Goal: Task Accomplishment & Management: Manage account settings

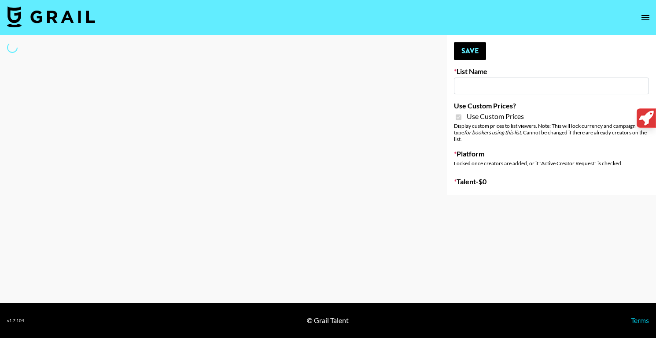
type input "Petlibro (30th Sept)"
checkbox input "true"
select select "Brand"
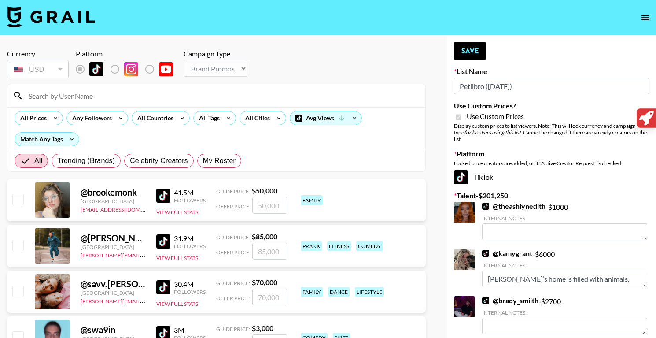
click at [150, 98] on input at bounding box center [221, 96] width 397 height 14
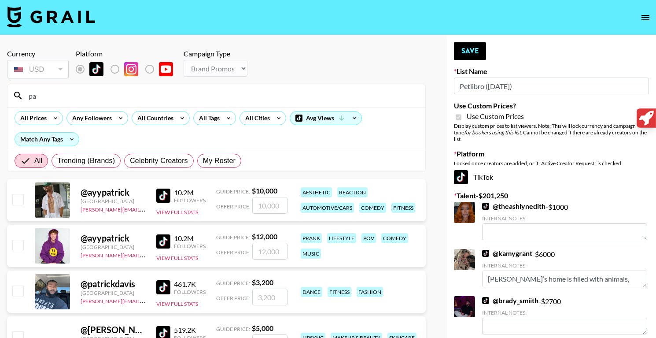
type input "p"
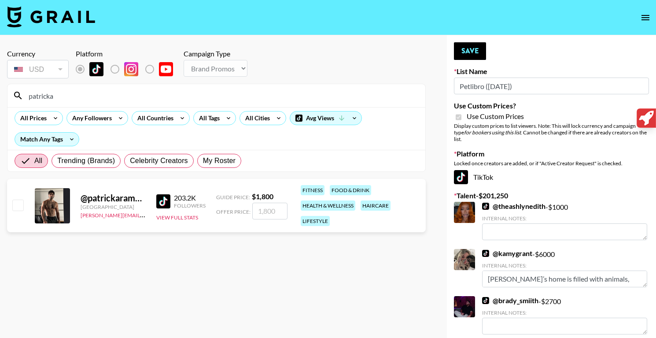
type input "patricka"
click at [261, 212] on input "number" at bounding box center [269, 211] width 35 height 17
type input "1"
checkbox input "true"
type input "1800"
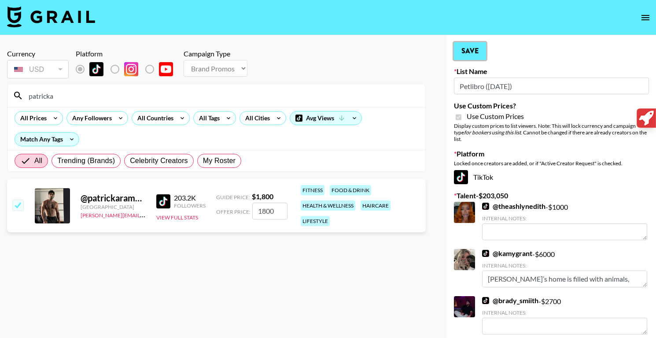
click at [467, 52] on button "Save" at bounding box center [470, 51] width 32 height 18
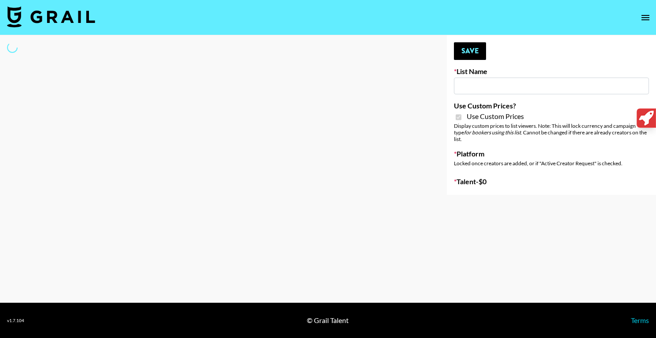
type input "Medical Solutions ([DATE])"
checkbox input "true"
select select "Brand"
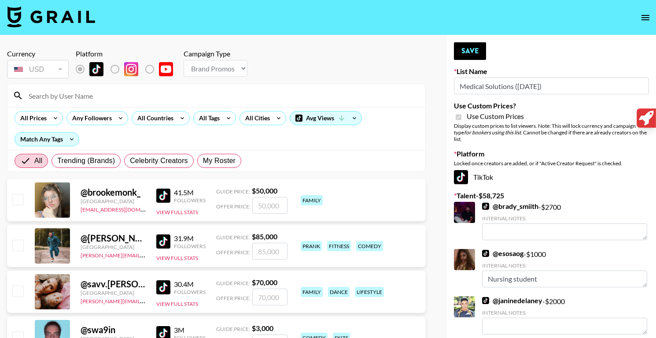
click at [90, 98] on input at bounding box center [221, 96] width 397 height 14
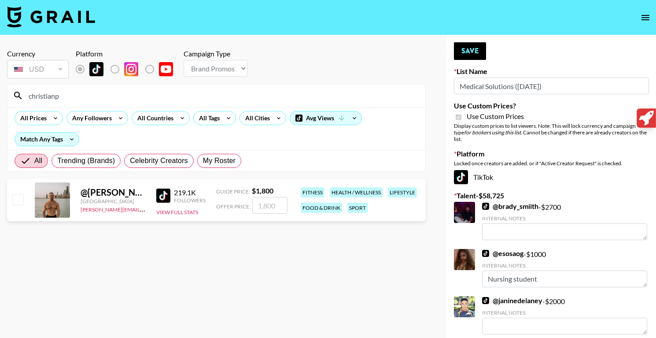
type input "christianp"
click at [266, 205] on input "number" at bounding box center [269, 205] width 35 height 17
checkbox input "true"
type input "1800"
click at [466, 57] on button "Save" at bounding box center [470, 51] width 32 height 18
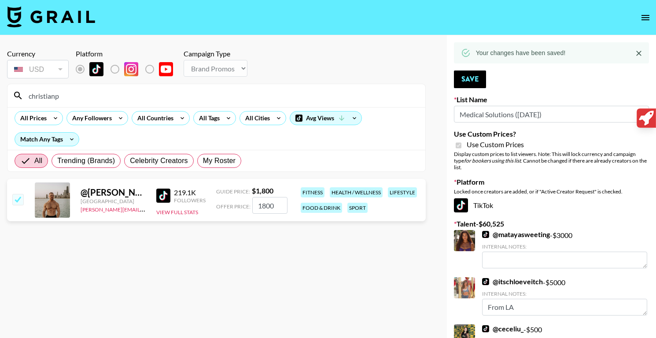
click at [96, 100] on input "christianp" at bounding box center [221, 96] width 397 height 14
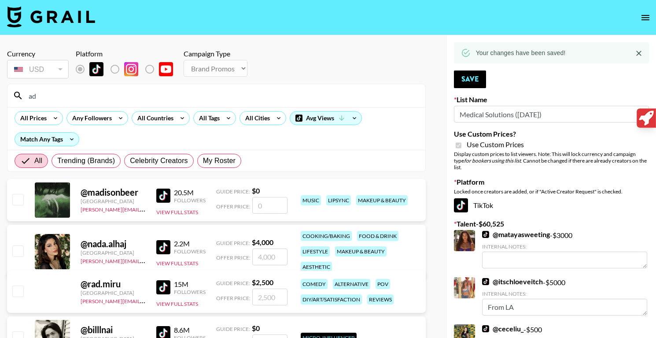
type input "a"
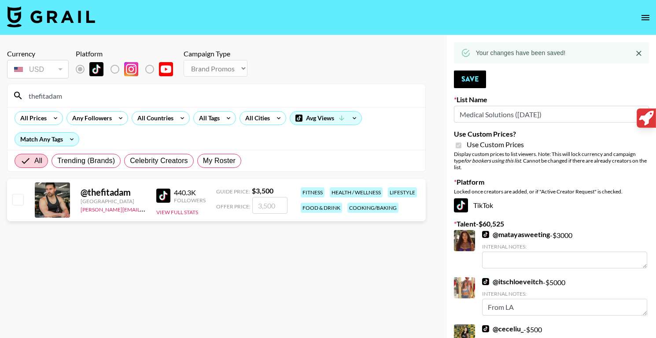
type input "thefitadam"
click at [271, 199] on input "number" at bounding box center [269, 205] width 35 height 17
type input "1"
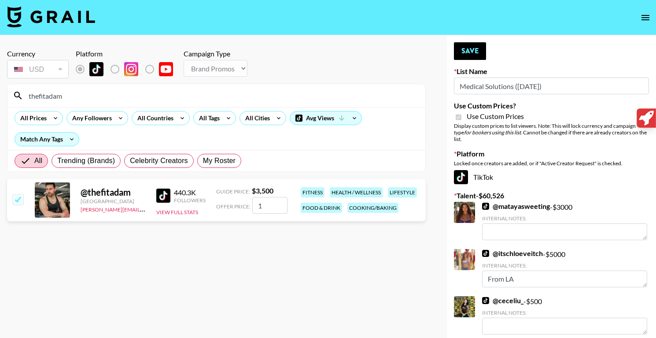
checkbox input "false"
checkbox input "true"
type input "3500"
click at [477, 57] on button "Save" at bounding box center [470, 51] width 32 height 18
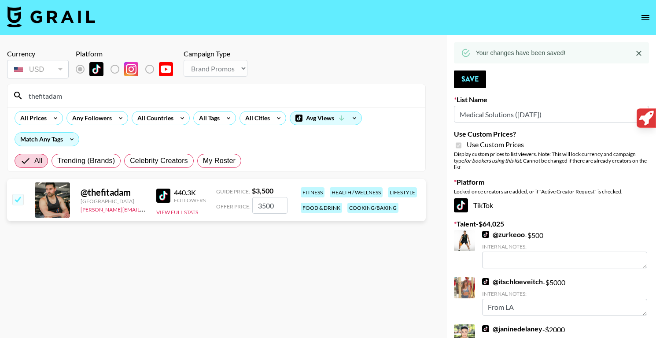
click at [157, 99] on input "thefitadam" at bounding box center [221, 96] width 397 height 14
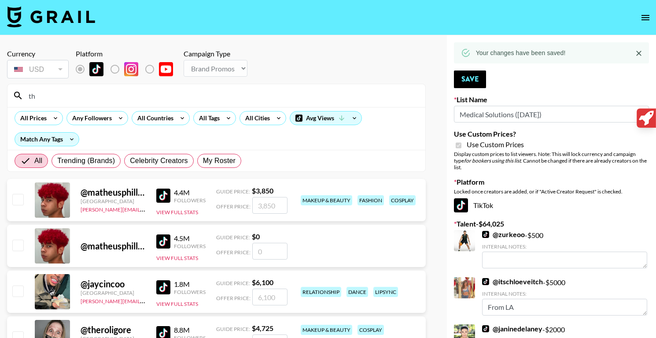
type input "t"
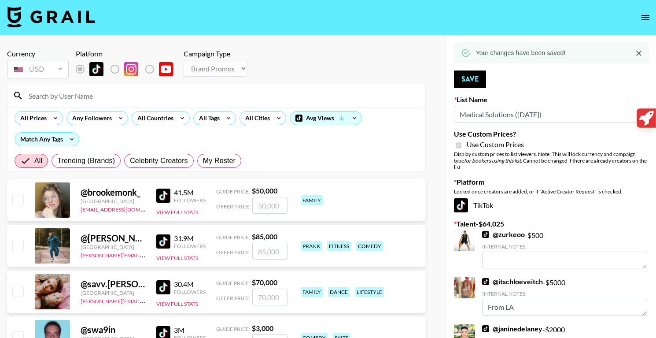
click at [188, 101] on input at bounding box center [221, 96] width 397 height 14
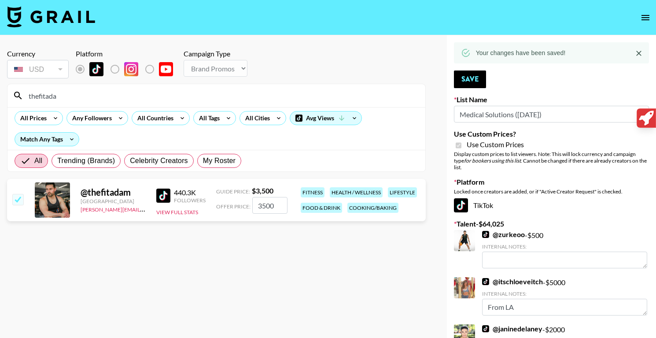
type input "thefitadam"
click at [262, 207] on input "3500" at bounding box center [269, 205] width 35 height 17
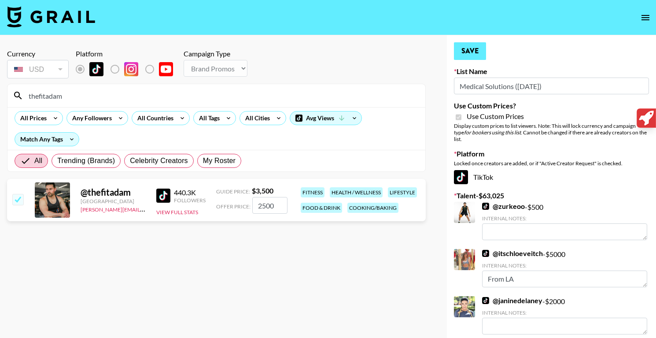
type input "2500"
click at [472, 53] on button "Save" at bounding box center [470, 51] width 32 height 18
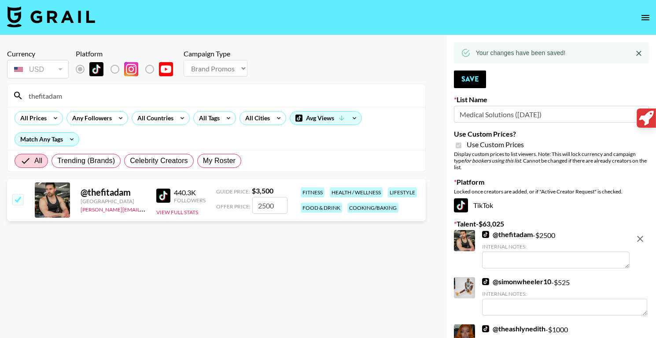
click at [111, 99] on input "thefitadam" at bounding box center [221, 96] width 397 height 14
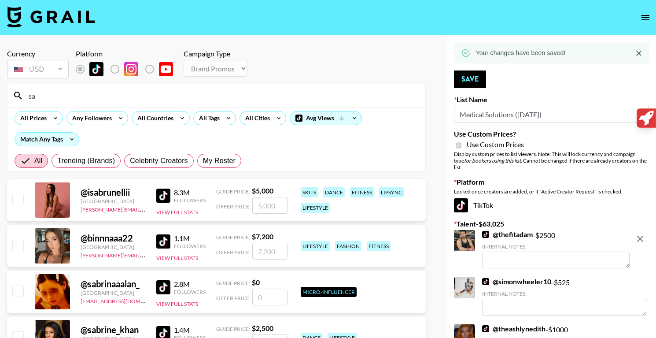
type input "s"
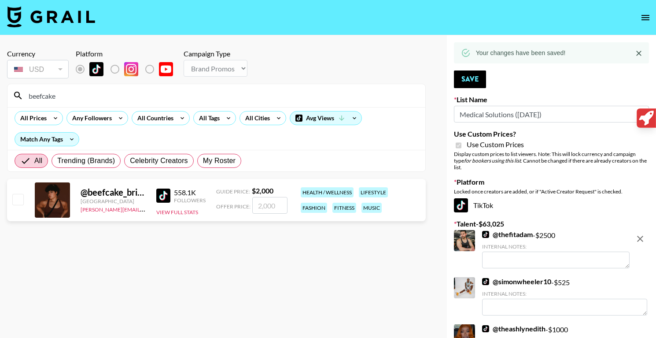
type input "beefcake"
click at [264, 206] on input "number" at bounding box center [269, 205] width 35 height 17
type input "2"
checkbox input "true"
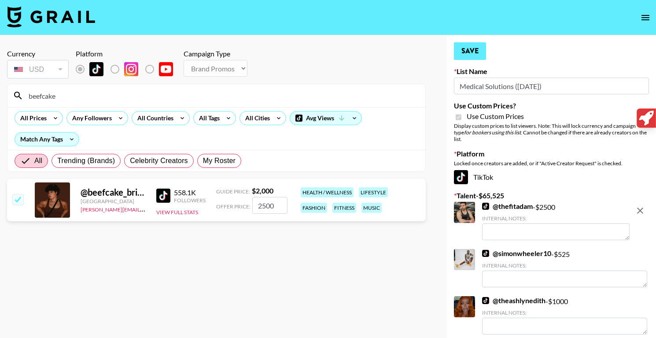
type input "2500"
click at [475, 52] on button "Save" at bounding box center [470, 51] width 32 height 18
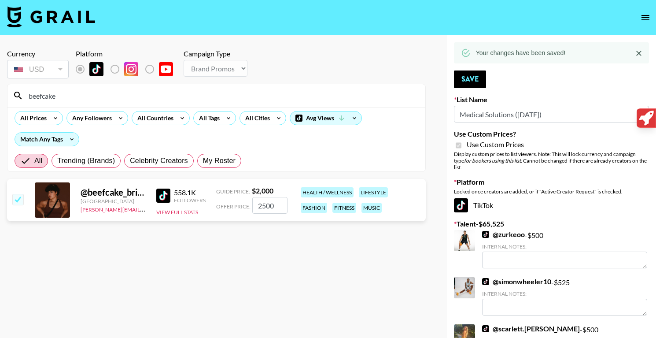
click at [113, 96] on input "beefcake" at bounding box center [221, 96] width 397 height 14
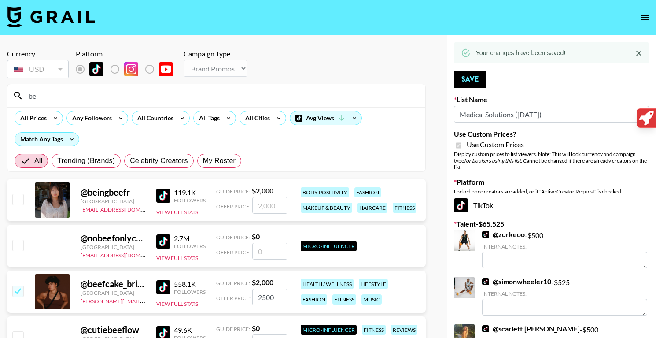
type input "b"
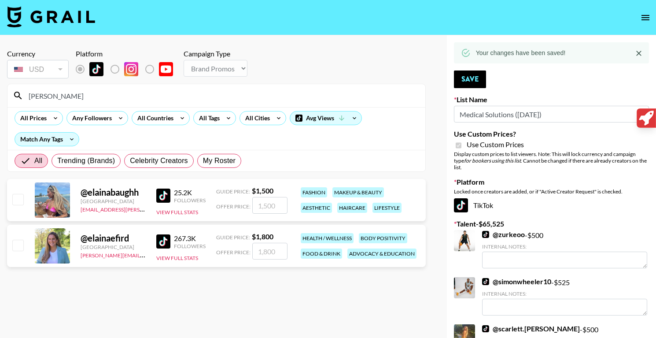
type input "[PERSON_NAME]"
click at [266, 255] on input "number" at bounding box center [269, 251] width 35 height 17
type input "1"
checkbox input "true"
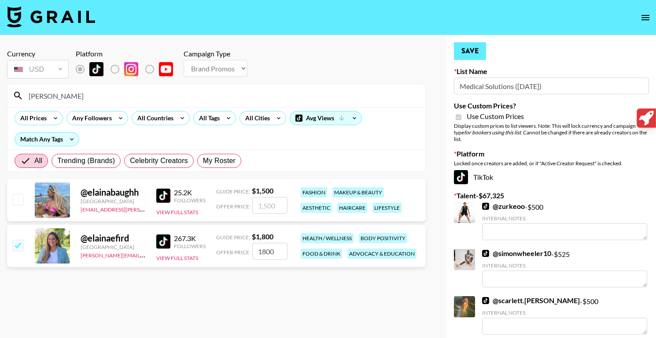
type input "1800"
click at [468, 55] on button "Save" at bounding box center [470, 51] width 32 height 18
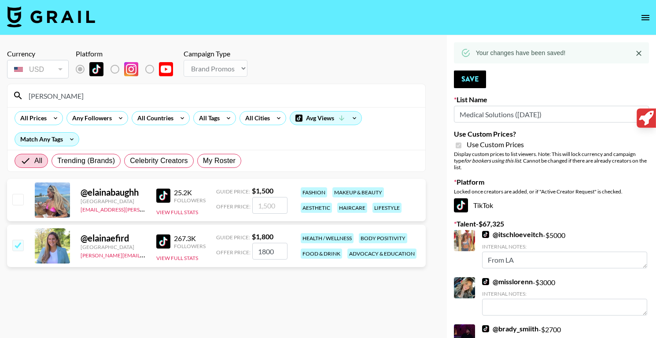
click at [123, 99] on input "[PERSON_NAME]" at bounding box center [221, 96] width 397 height 14
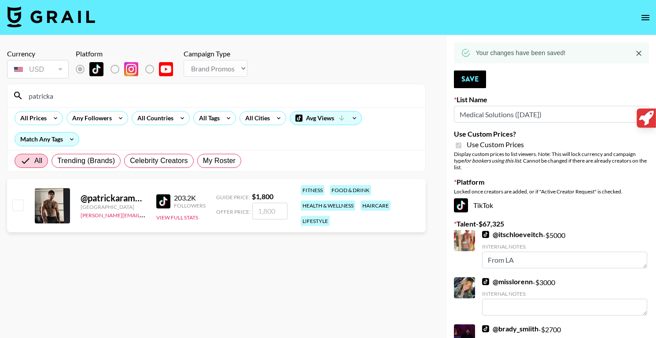
type input "patricka"
click at [276, 212] on input "number" at bounding box center [269, 211] width 35 height 17
checkbox input "true"
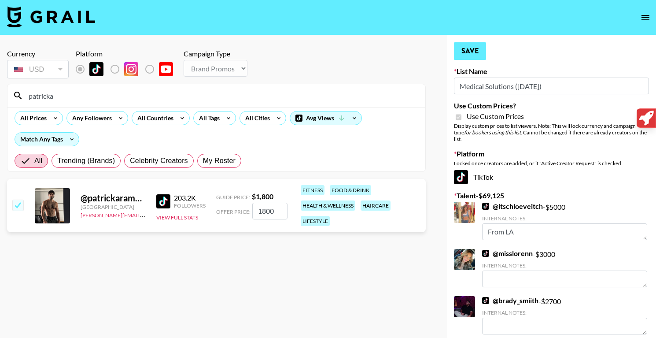
type input "1800"
click at [482, 45] on button "Save" at bounding box center [470, 51] width 32 height 18
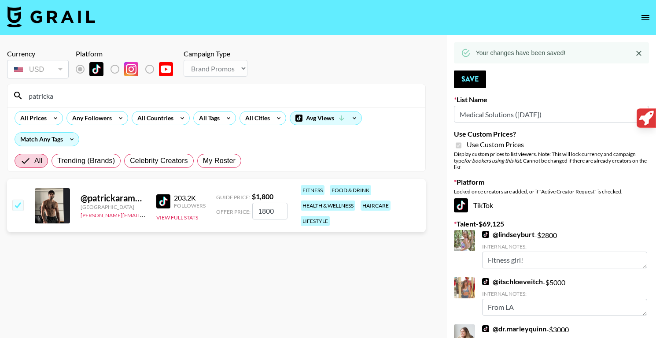
click at [124, 92] on input "patricka" at bounding box center [221, 96] width 397 height 14
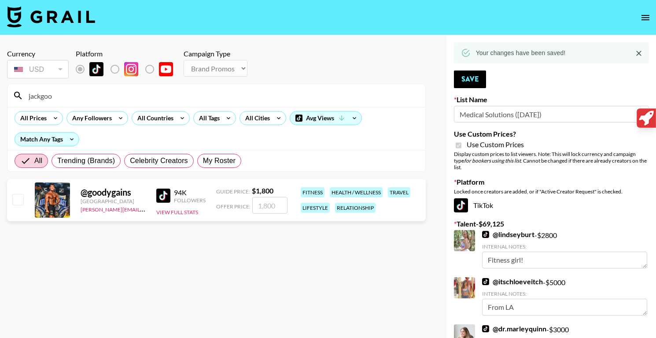
type input "jackgoo"
click at [272, 205] on input "number" at bounding box center [269, 205] width 35 height 17
checkbox input "true"
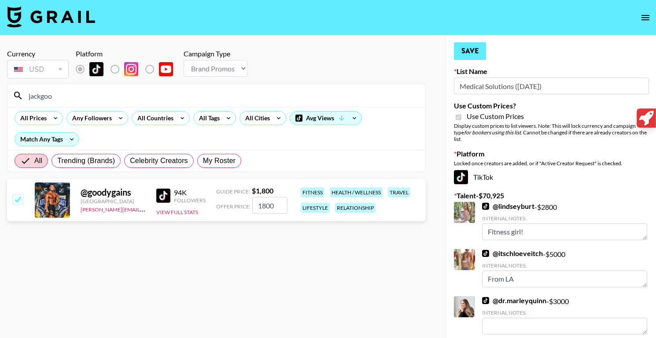
type input "1800"
click at [475, 56] on button "Save" at bounding box center [470, 51] width 32 height 18
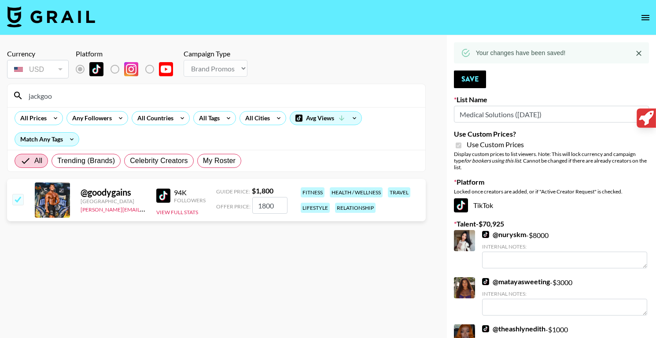
click at [117, 95] on input "jackgoo" at bounding box center [221, 96] width 397 height 14
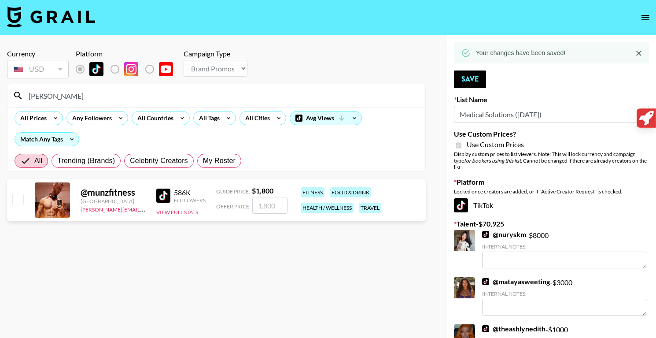
type input "munz"
click at [262, 200] on input "number" at bounding box center [269, 205] width 35 height 17
type input "1"
checkbox input "true"
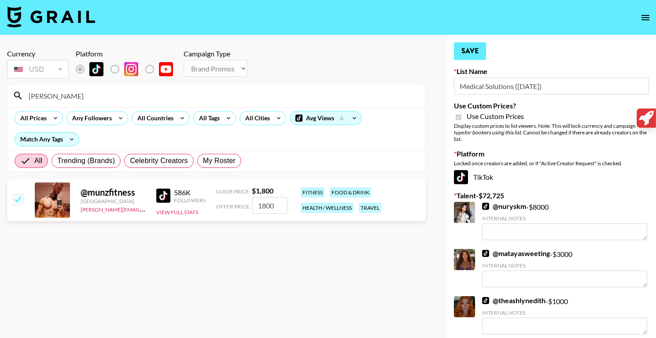
type input "1800"
click at [466, 55] on button "Save" at bounding box center [470, 51] width 32 height 18
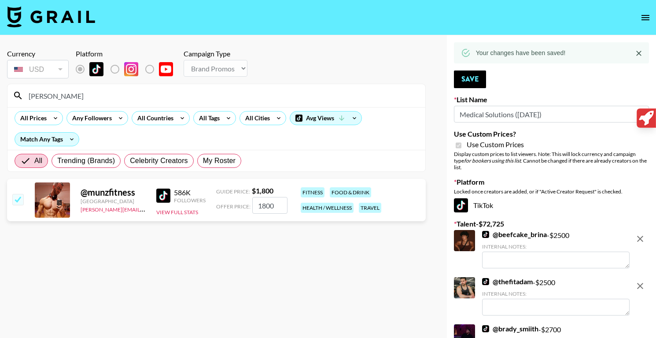
click at [160, 91] on input "munz" at bounding box center [221, 96] width 397 height 14
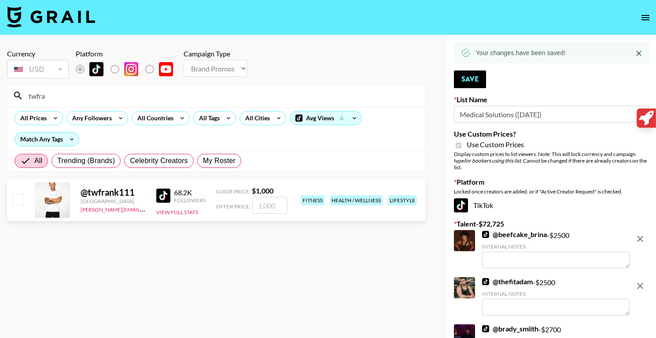
type input "twfra"
click at [273, 200] on input "number" at bounding box center [269, 205] width 35 height 17
type input "1"
checkbox input "true"
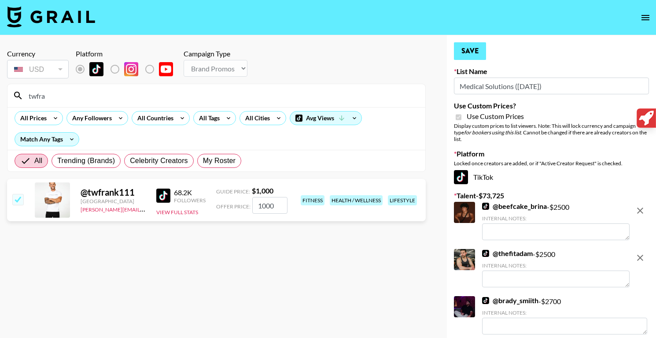
type input "1000"
click at [467, 54] on button "Save" at bounding box center [470, 51] width 32 height 18
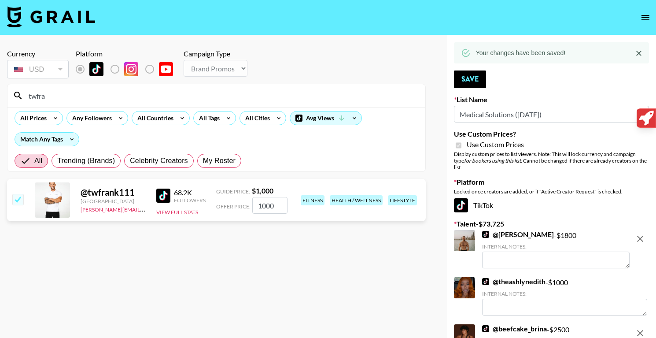
click at [211, 97] on input "twfra" at bounding box center [221, 96] width 397 height 14
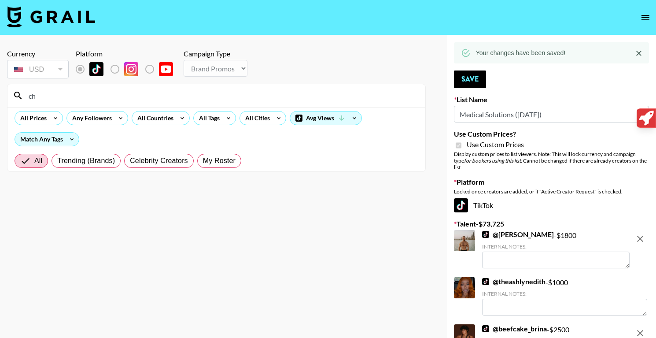
type input "c"
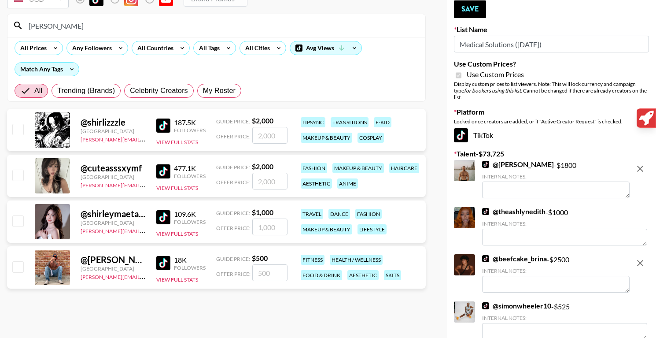
scroll to position [74, 0]
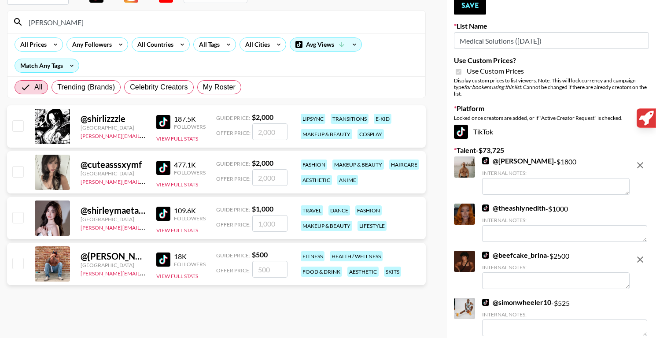
type input "shirl"
click at [266, 275] on input "number" at bounding box center [269, 269] width 35 height 17
type input "50"
checkbox input "true"
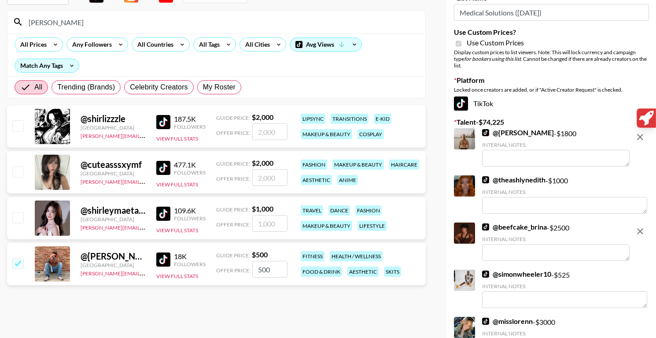
scroll to position [0, 0]
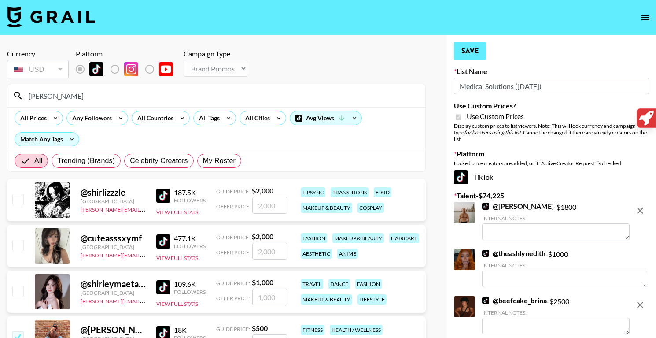
type input "500"
click at [478, 52] on button "Save" at bounding box center [470, 51] width 32 height 18
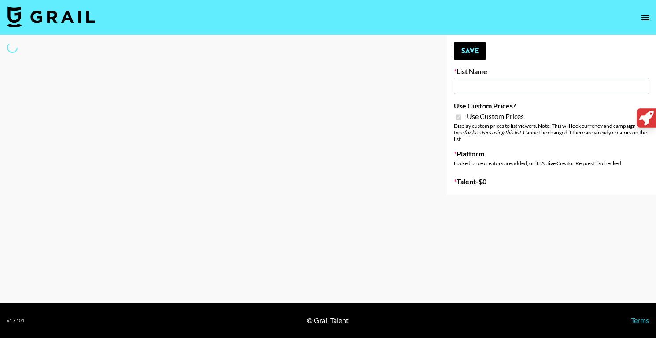
type input "Butcher Box (30th Sept)"
checkbox input "true"
select select "Brand"
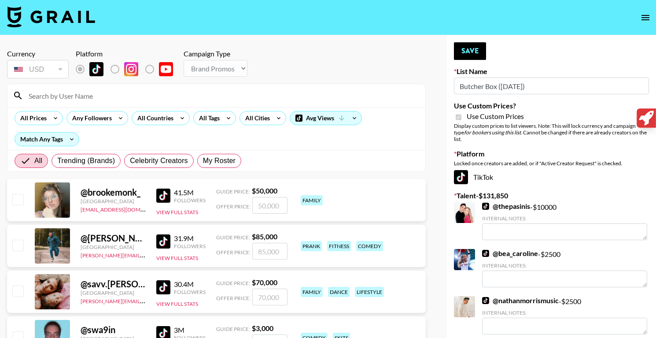
click at [158, 99] on input at bounding box center [221, 96] width 397 height 14
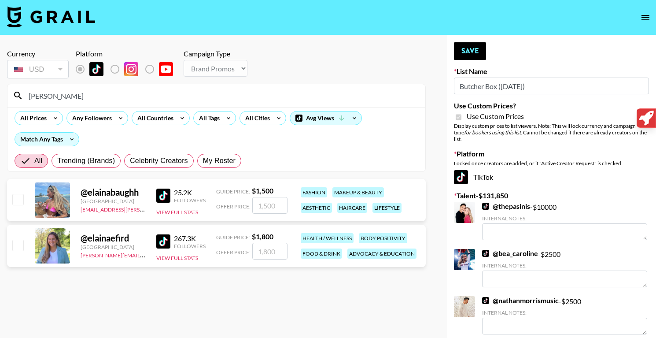
type input "[PERSON_NAME]"
click at [277, 247] on input "number" at bounding box center [269, 251] width 35 height 17
type input "2"
checkbox input "true"
click at [265, 253] on input "2000" at bounding box center [269, 251] width 35 height 17
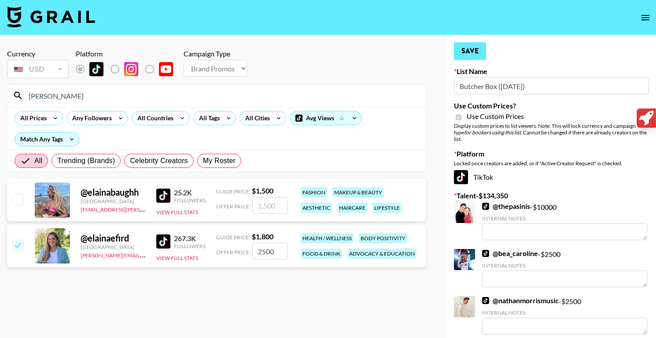
type input "2500"
click at [471, 53] on button "Save" at bounding box center [470, 51] width 32 height 18
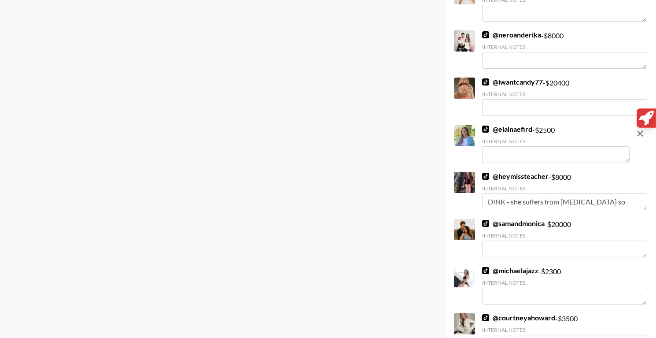
scroll to position [1140, 0]
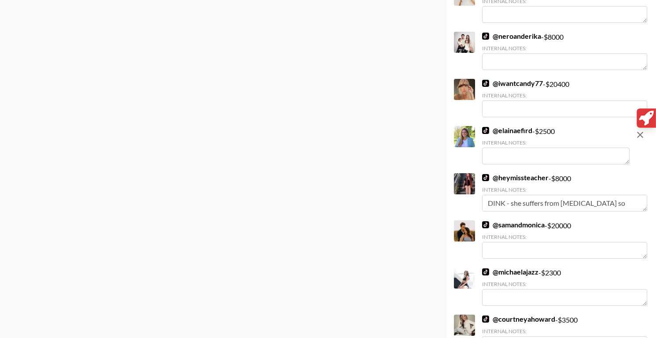
click at [640, 129] on icon "remove" at bounding box center [640, 134] width 11 height 11
checkbox input "false"
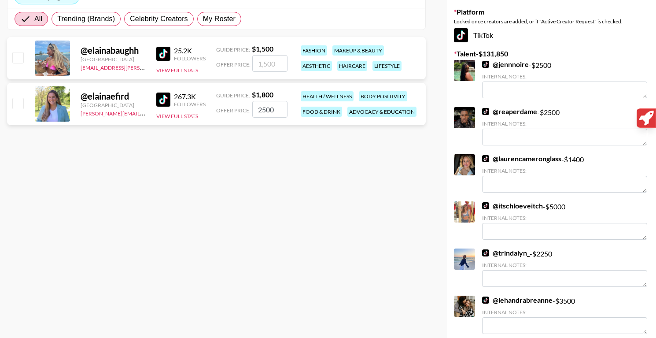
scroll to position [0, 0]
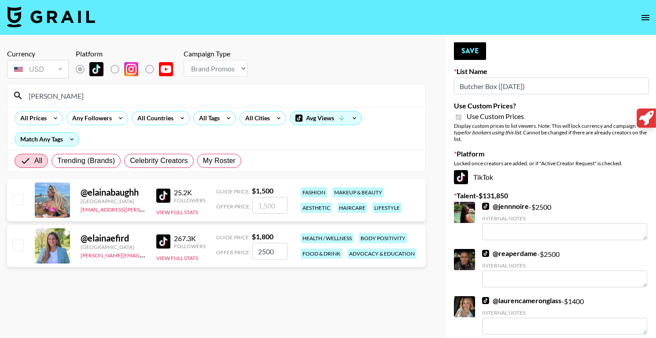
click at [95, 95] on input "[PERSON_NAME]" at bounding box center [221, 96] width 397 height 14
click at [95, 95] on input "elaina" at bounding box center [221, 96] width 397 height 14
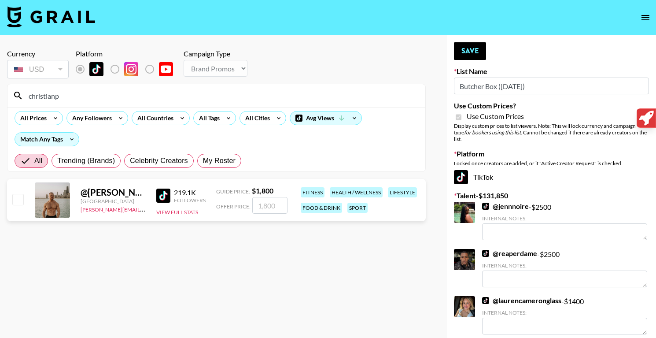
type input "christianp"
click at [268, 212] on input "number" at bounding box center [269, 205] width 35 height 17
checkbox input "true"
type input "1800"
click at [465, 53] on button "Save" at bounding box center [470, 51] width 32 height 18
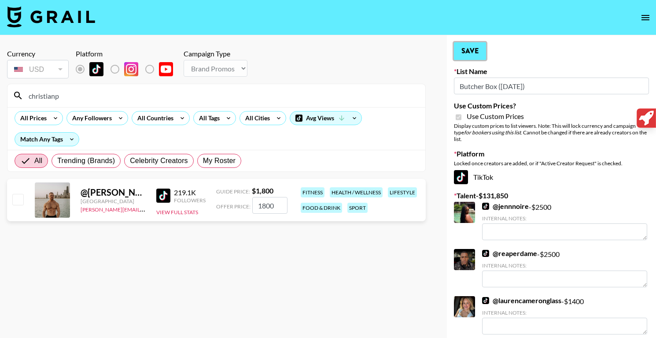
checkbox input "true"
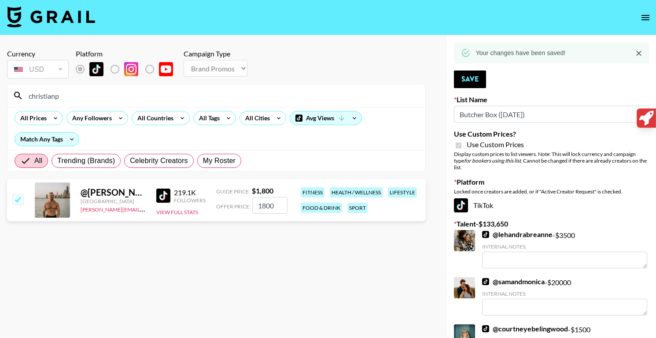
click at [200, 93] on input "christianp" at bounding box center [221, 96] width 397 height 14
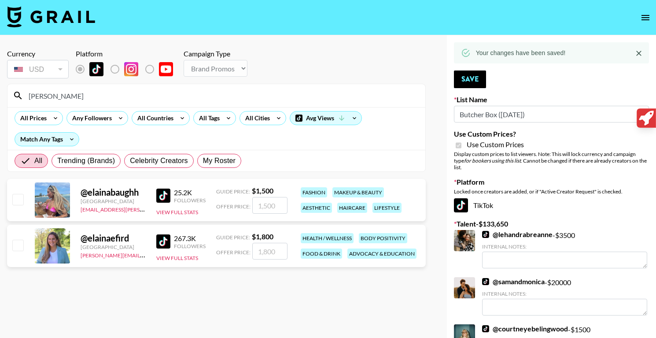
type input "elaina"
click at [276, 251] on input "number" at bounding box center [269, 251] width 35 height 17
checkbox input "true"
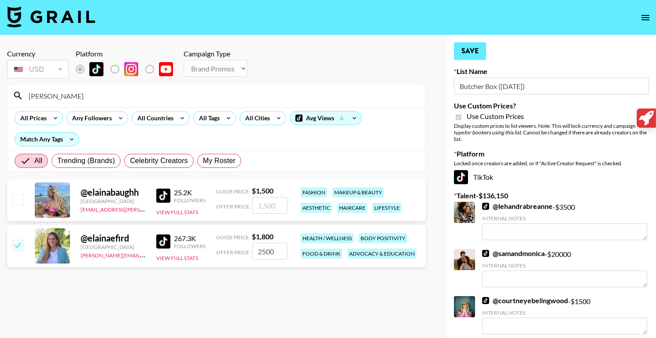
type input "2500"
click at [475, 58] on button "Save" at bounding box center [470, 51] width 32 height 18
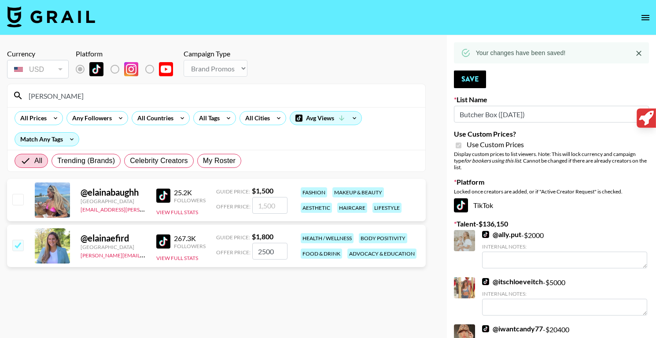
click at [94, 98] on input "[PERSON_NAME]" at bounding box center [221, 96] width 397 height 14
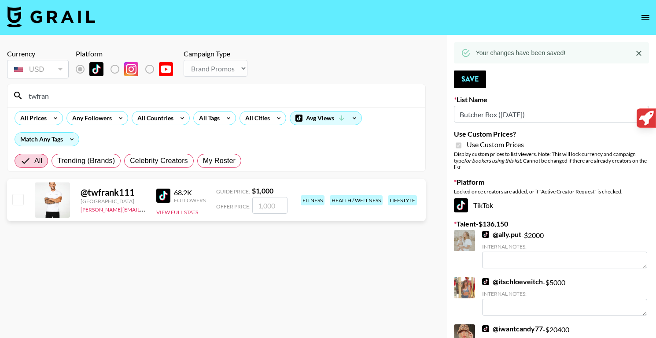
type input "twfran"
click at [268, 207] on input "number" at bounding box center [269, 205] width 35 height 17
checkbox input "true"
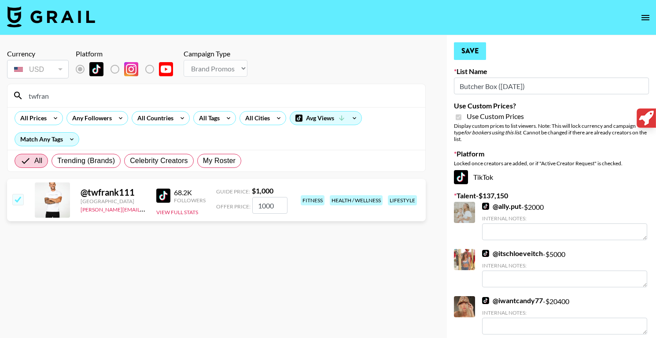
type input "1000"
click at [465, 55] on button "Save" at bounding box center [470, 51] width 32 height 18
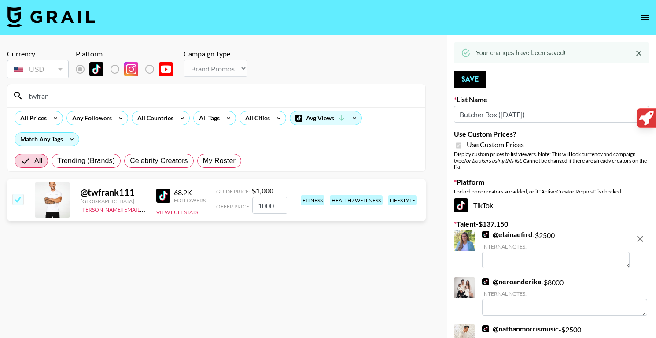
click at [165, 96] on input "twfran" at bounding box center [221, 96] width 397 height 14
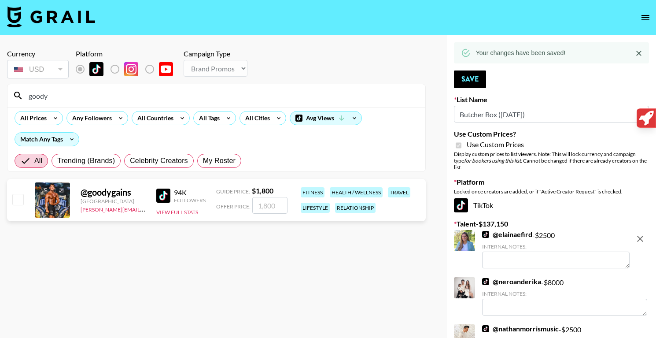
type input "goody"
click at [284, 209] on input "number" at bounding box center [269, 205] width 35 height 17
checkbox input "true"
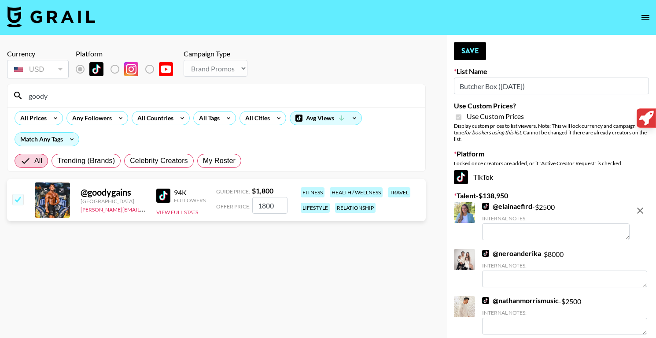
type input "1800"
click at [469, 55] on button "Save" at bounding box center [470, 51] width 32 height 18
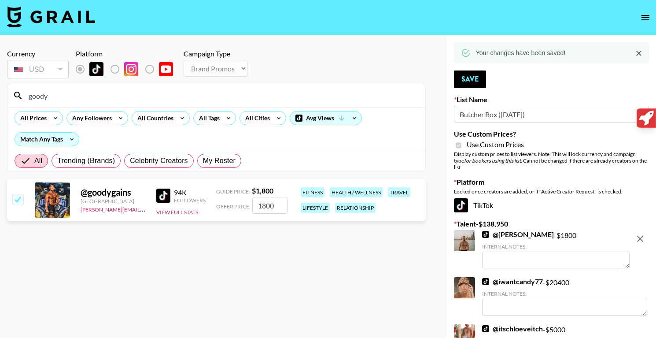
click at [64, 100] on input "goody" at bounding box center [221, 96] width 397 height 14
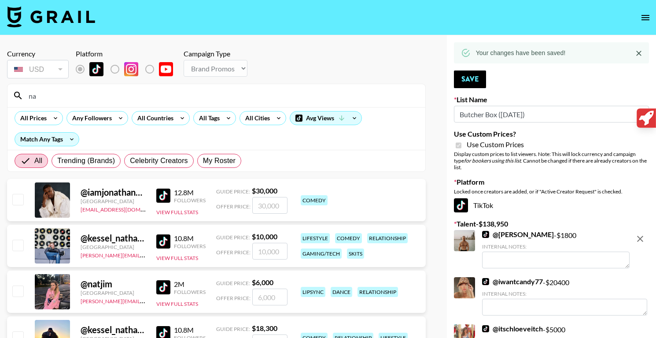
type input "n"
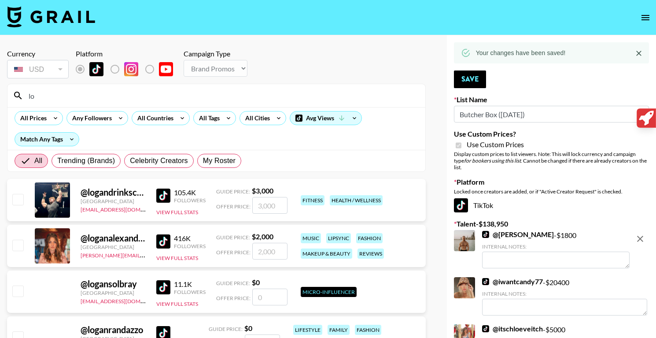
type input "l"
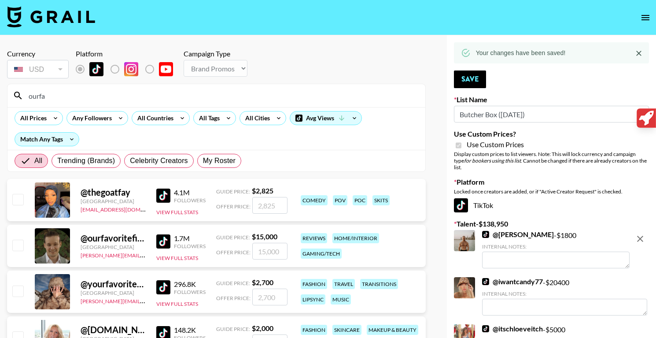
type input "ourfa"
click at [262, 246] on input "number" at bounding box center [269, 251] width 35 height 17
type input "1"
checkbox input "true"
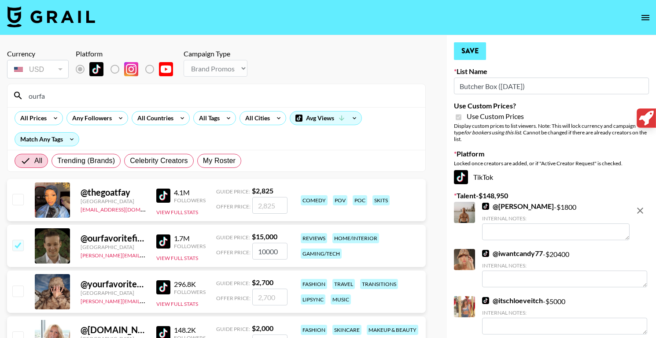
type input "10000"
click at [461, 53] on button "Save" at bounding box center [470, 51] width 32 height 18
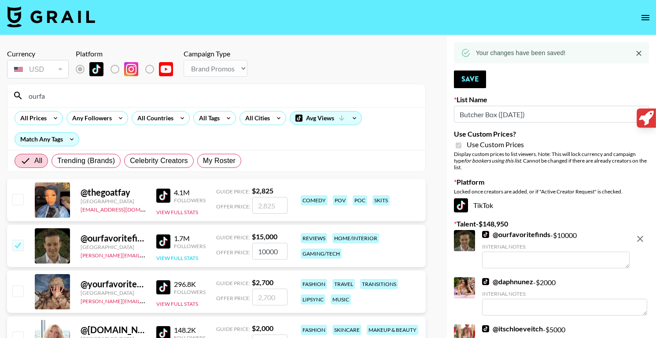
click at [181, 257] on button "View Full Stats" at bounding box center [177, 258] width 42 height 7
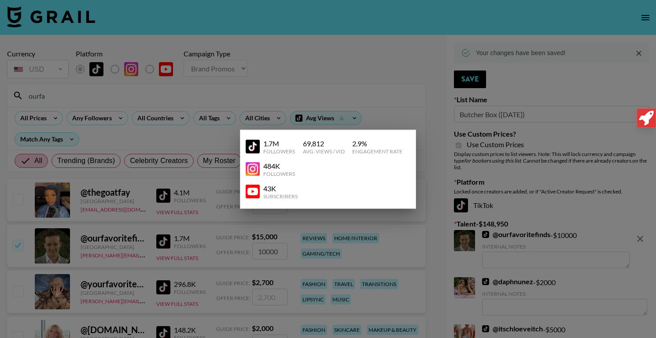
click at [399, 227] on div at bounding box center [328, 169] width 656 height 338
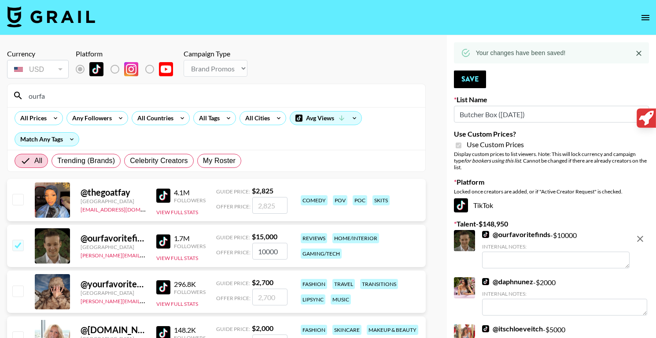
click at [73, 93] on input "ourfa" at bounding box center [221, 96] width 397 height 14
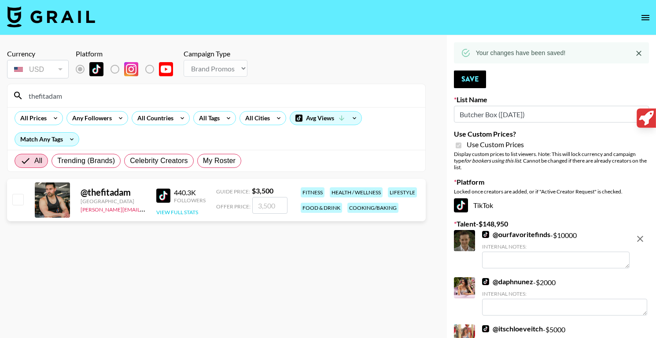
click at [168, 209] on button "View Full Stats" at bounding box center [177, 212] width 42 height 7
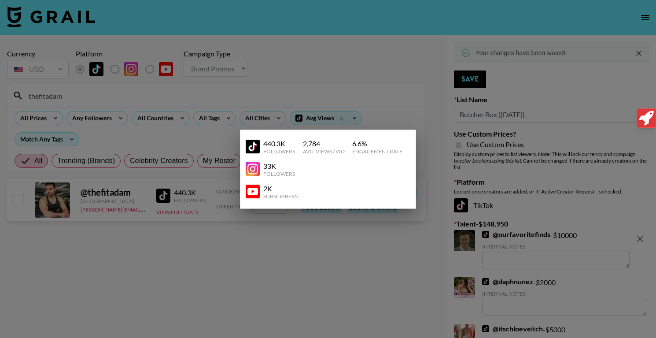
click at [435, 150] on div at bounding box center [328, 169] width 656 height 338
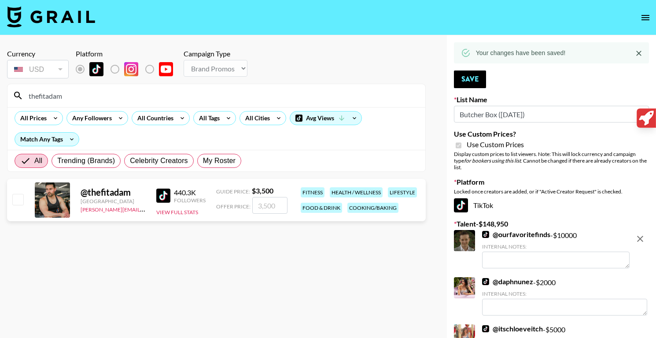
click at [148, 101] on input "thefitadam" at bounding box center [221, 96] width 397 height 14
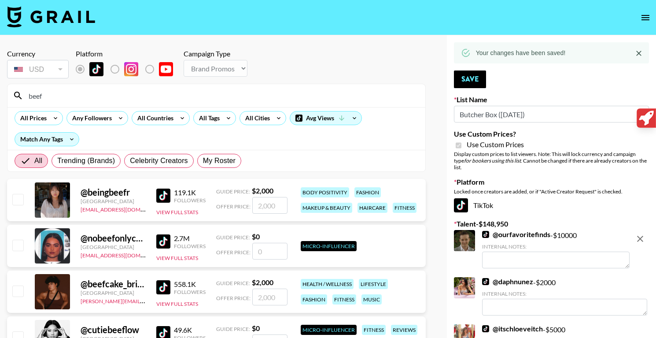
type input "beef"
click at [259, 303] on input "number" at bounding box center [269, 296] width 35 height 17
type input "2"
checkbox input "true"
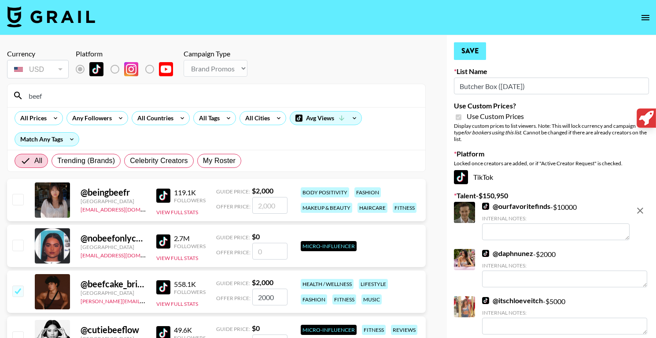
type input "2000"
click at [468, 56] on button "Save" at bounding box center [470, 51] width 32 height 18
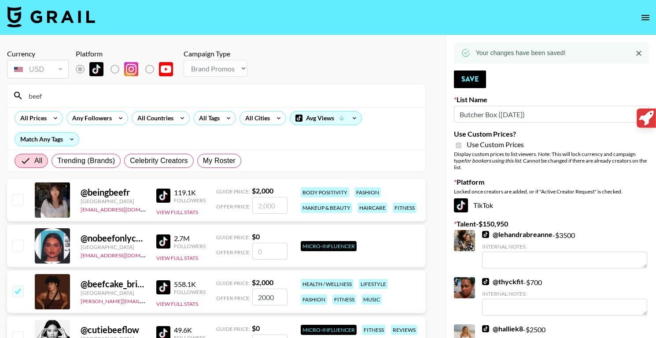
click at [162, 101] on input "beef" at bounding box center [221, 96] width 397 height 14
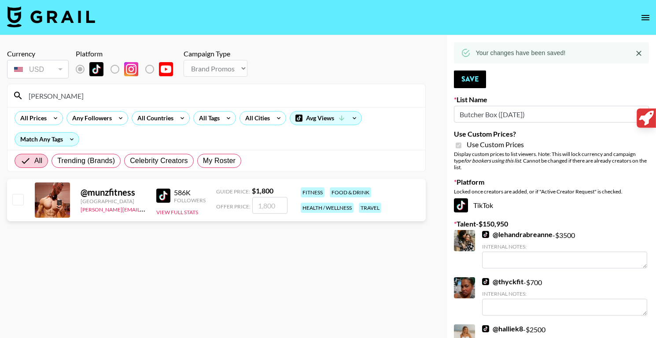
type input "munz"
click at [258, 206] on input "number" at bounding box center [269, 205] width 35 height 17
type input "2"
checkbox input "true"
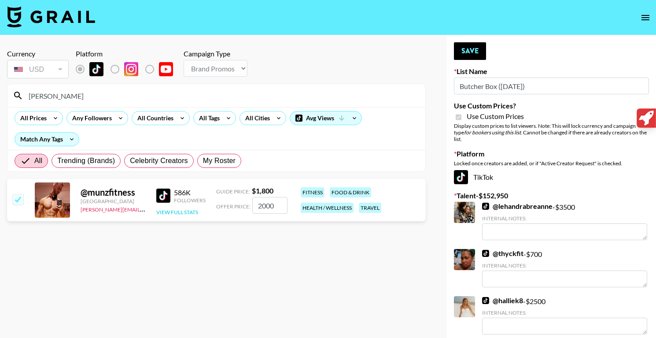
click at [194, 210] on button "View Full Stats" at bounding box center [177, 212] width 42 height 7
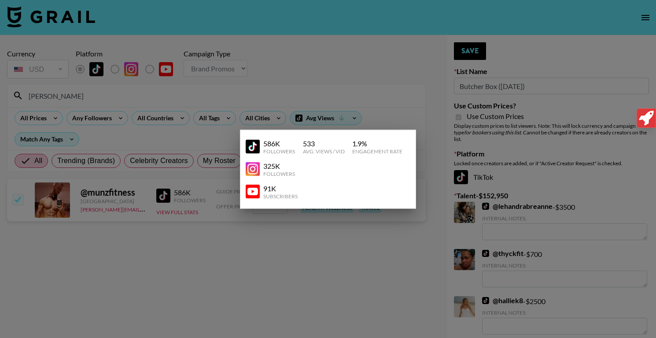
click at [326, 225] on div at bounding box center [328, 169] width 656 height 338
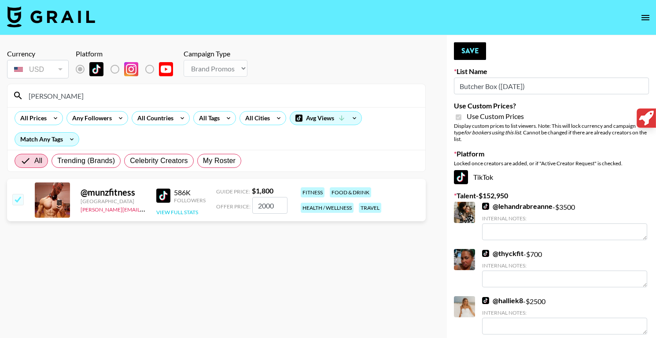
click at [182, 211] on button "View Full Stats" at bounding box center [177, 212] width 42 height 7
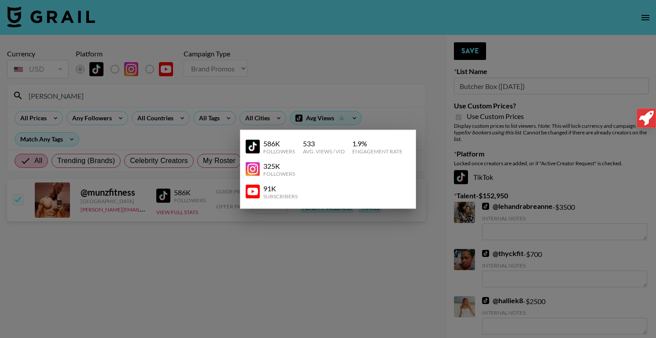
click at [279, 236] on div at bounding box center [328, 169] width 656 height 338
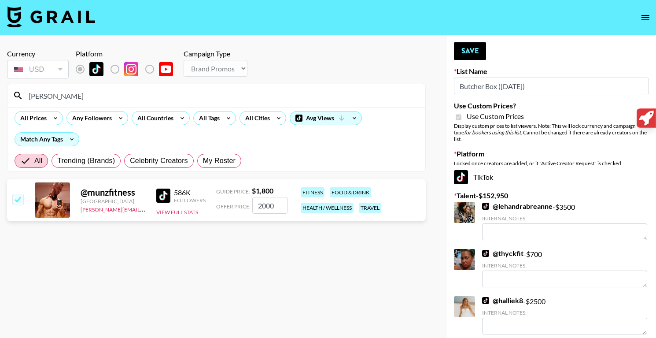
click at [280, 205] on input "2000" at bounding box center [269, 205] width 35 height 17
type input "2"
checkbox input "false"
checkbox input "true"
type input "1800"
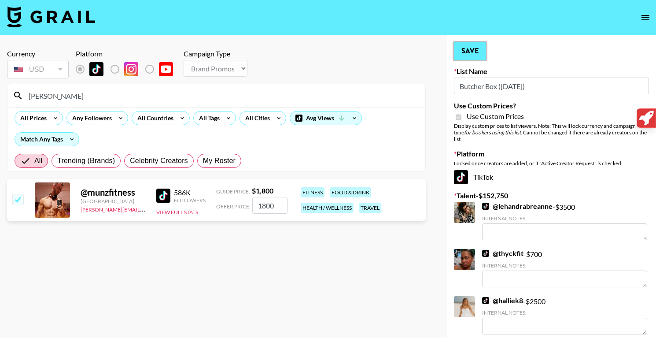
click at [472, 54] on button "Save" at bounding box center [470, 51] width 32 height 18
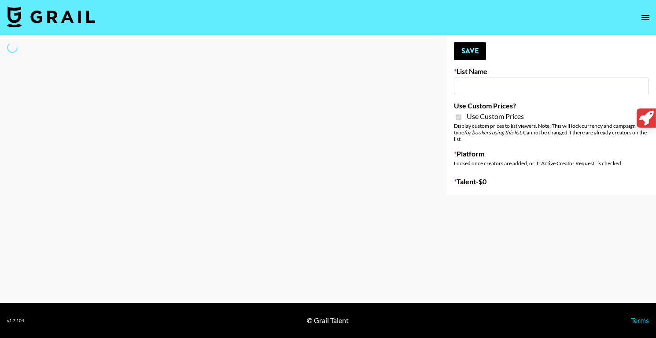
type input "Whallpro"
checkbox input "true"
select select "Brand"
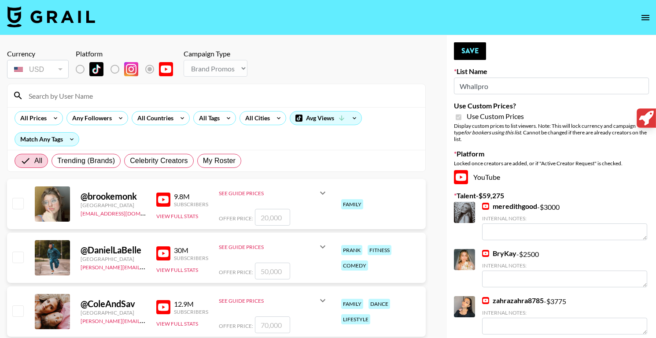
click at [242, 96] on input at bounding box center [221, 96] width 397 height 14
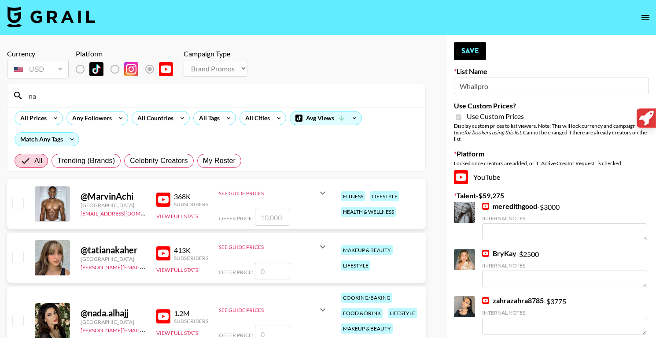
type input "n"
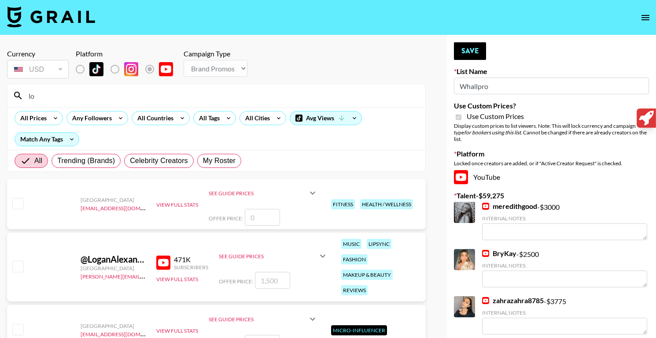
type input "l"
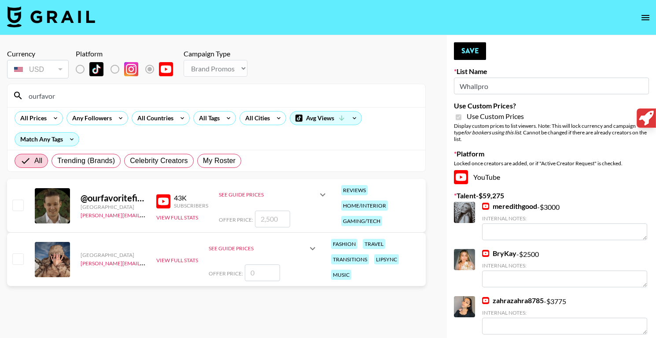
type input "ourfavor"
click at [264, 222] on input "number" at bounding box center [272, 218] width 35 height 17
checkbox input "true"
type input "5"
checkbox input "false"
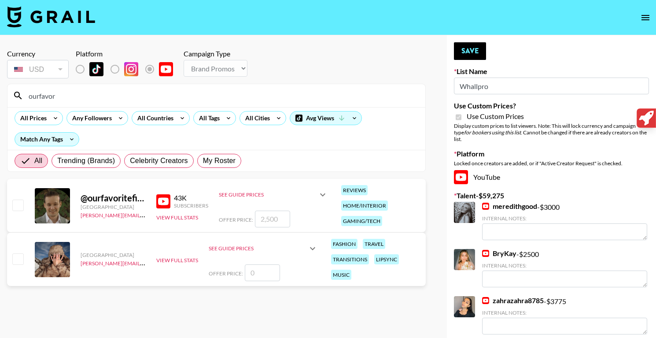
type input "4"
checkbox input "true"
click at [167, 214] on button "View Full Stats" at bounding box center [177, 217] width 42 height 7
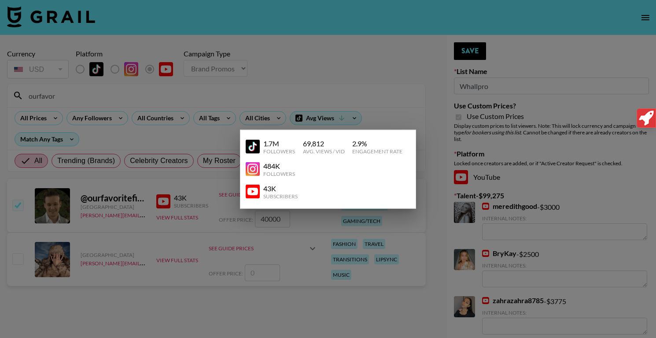
click at [277, 242] on div at bounding box center [328, 169] width 656 height 338
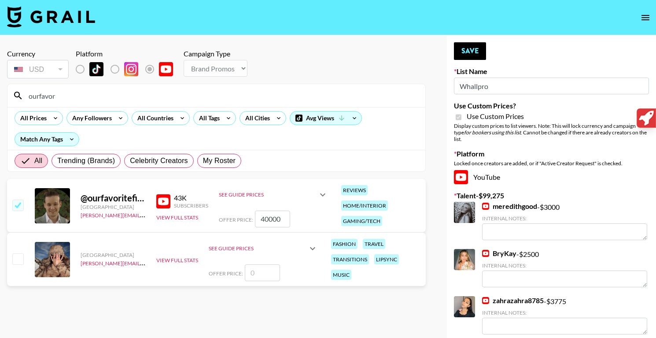
click at [285, 221] on input "40000" at bounding box center [272, 218] width 35 height 17
type input "4"
checkbox input "true"
type input "3"
checkbox input "true"
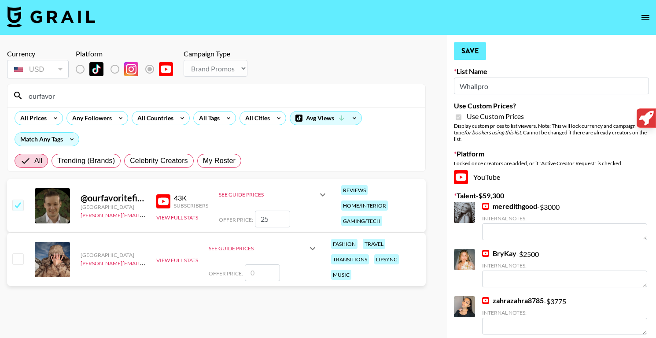
type input "2"
checkbox input "false"
type input "2"
checkbox input "true"
type input "2000"
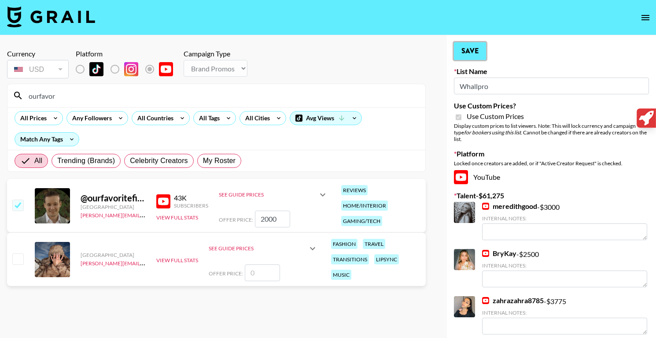
click at [473, 50] on button "Save" at bounding box center [470, 51] width 32 height 18
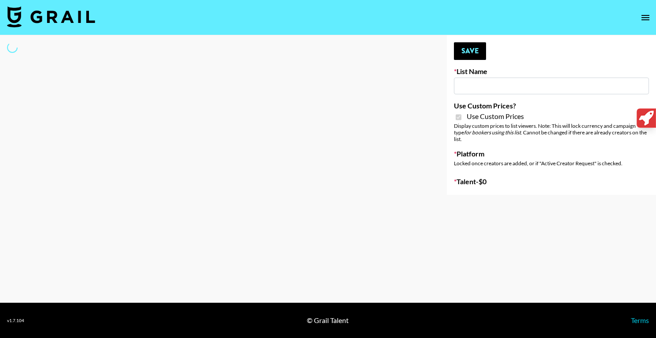
click at [479, 86] on input at bounding box center [551, 85] width 195 height 17
type input "Flexispot"
checkbox input "true"
select select "Brand"
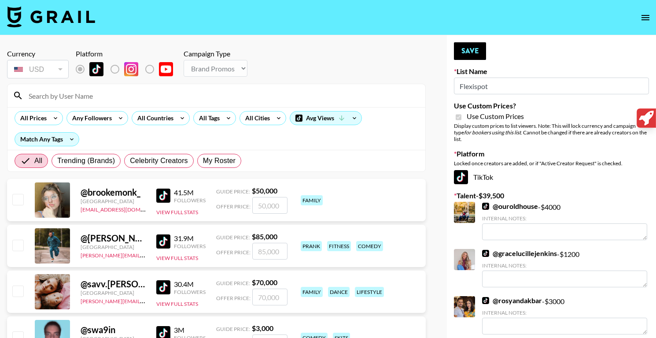
click at [61, 99] on input at bounding box center [221, 96] width 397 height 14
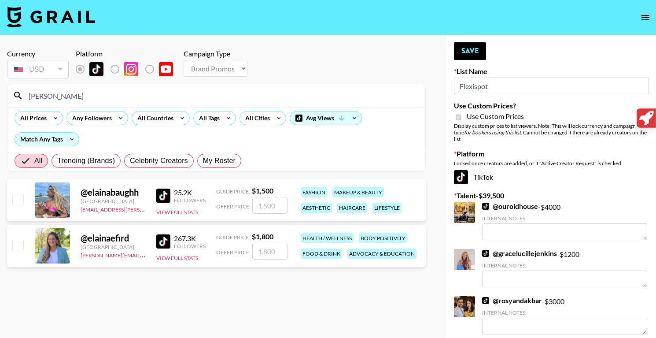
type input "[PERSON_NAME]"
click at [270, 257] on input "number" at bounding box center [269, 251] width 35 height 17
type input "1"
checkbox input "true"
type input "1800"
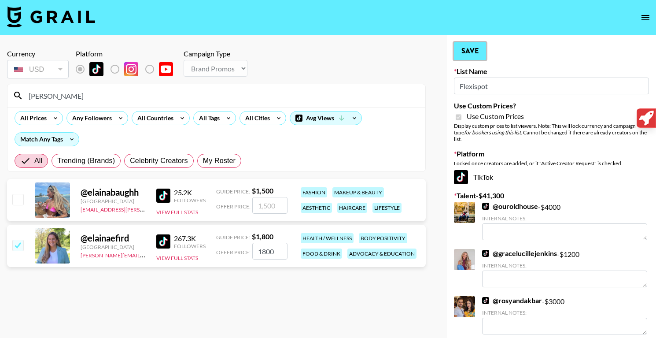
click at [473, 43] on button "Save" at bounding box center [470, 51] width 32 height 18
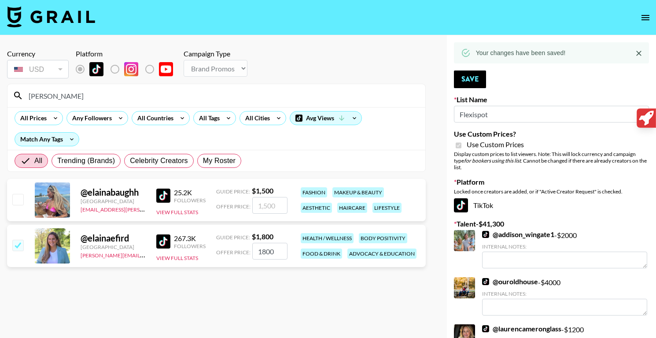
click at [133, 101] on input "elaina" at bounding box center [221, 96] width 397 height 14
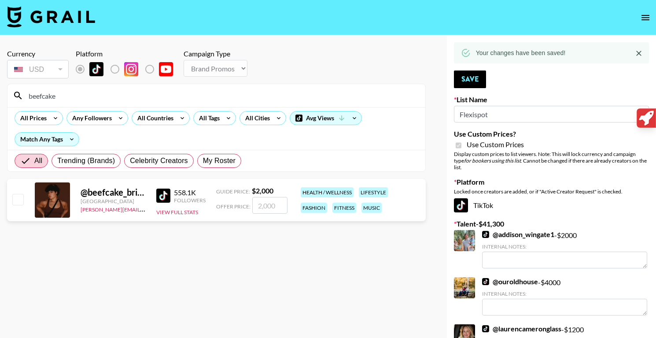
type input "beefcake"
click at [264, 201] on input "number" at bounding box center [269, 205] width 35 height 17
click at [178, 210] on button "View Full Stats" at bounding box center [177, 212] width 42 height 7
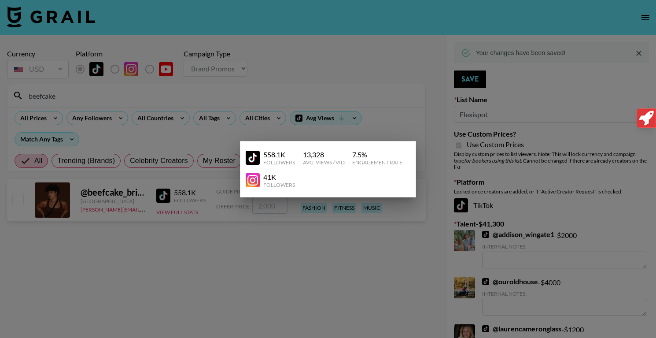
click at [230, 233] on div at bounding box center [328, 169] width 656 height 338
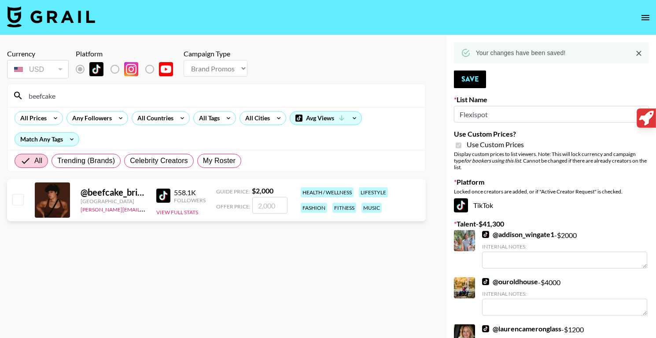
click at [266, 209] on input "number" at bounding box center [269, 205] width 35 height 17
type input "2"
checkbox input "true"
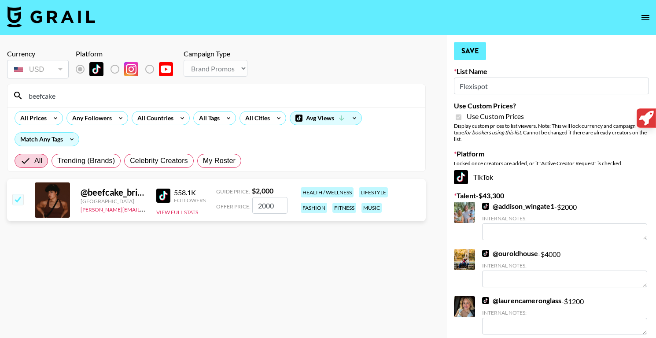
type input "2000"
click at [482, 52] on button "Save" at bounding box center [470, 51] width 32 height 18
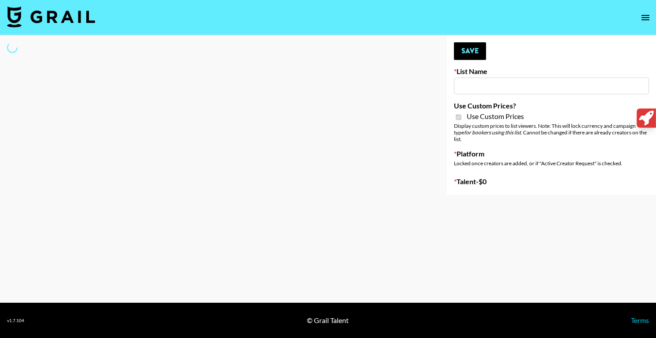
type input "G4free"
checkbox input "true"
select select "Brand"
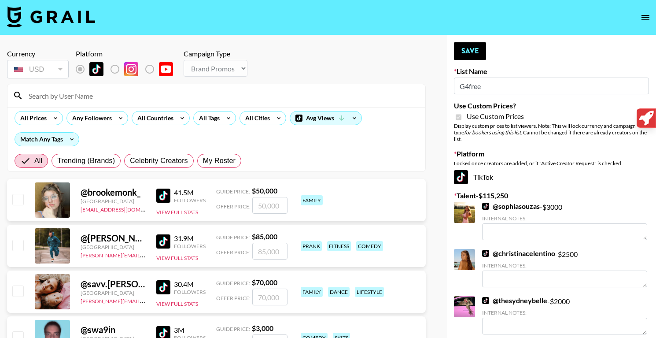
click at [492, 84] on input "G4free" at bounding box center [551, 85] width 195 height 17
click at [170, 102] on input at bounding box center [221, 96] width 397 height 14
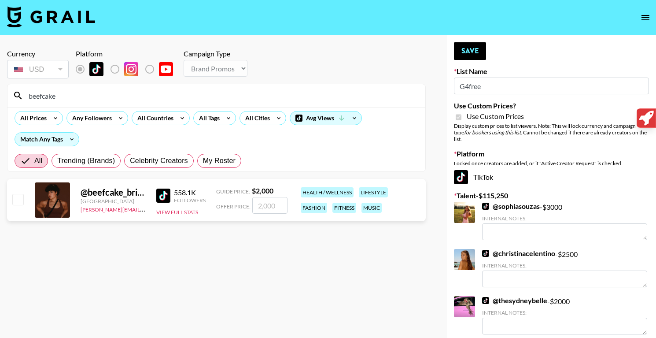
type input "beefcake"
click at [287, 203] on div "Offer Price:" at bounding box center [251, 205] width 71 height 17
type input "2"
checkbox input "true"
type input "2000"
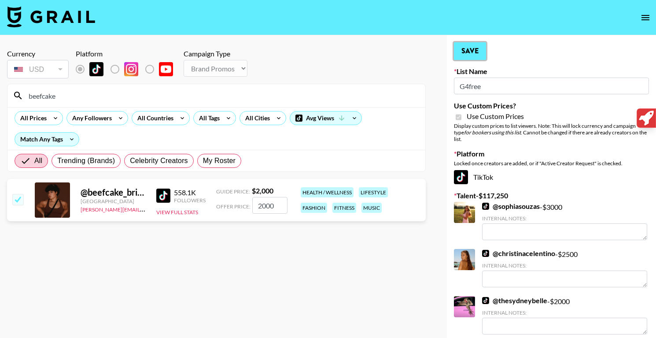
click at [472, 48] on button "Save" at bounding box center [470, 51] width 32 height 18
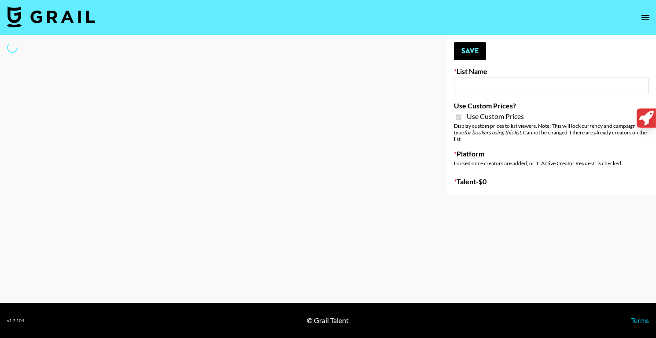
type input "Flexispot"
checkbox input "true"
select select "Brand"
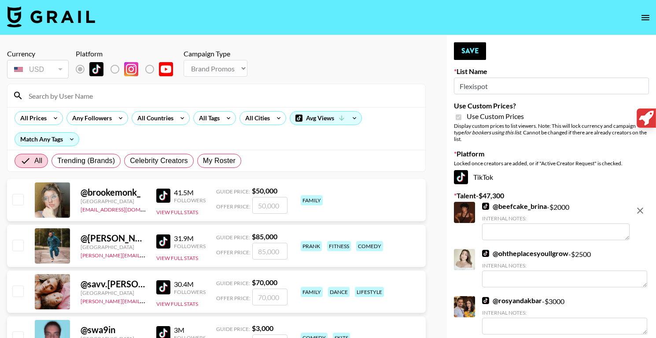
click at [131, 101] on input at bounding box center [221, 96] width 397 height 14
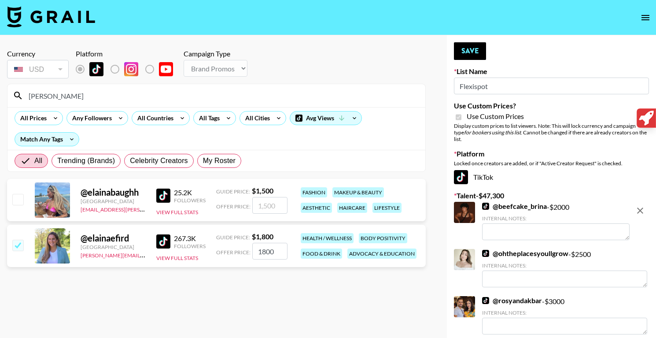
type input "[PERSON_NAME]"
click at [284, 252] on input "1800" at bounding box center [269, 251] width 35 height 17
click at [464, 56] on button "Save" at bounding box center [470, 51] width 32 height 18
